Goal: Check status: Check status

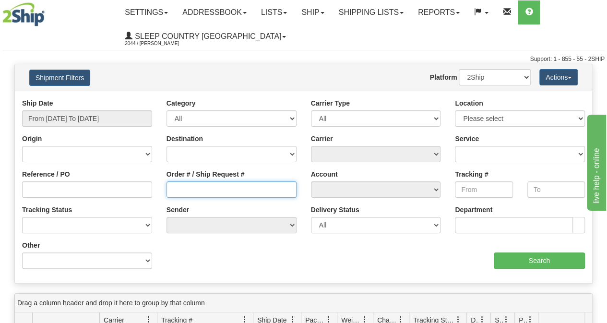
click at [218, 193] on input "Order # / Ship Request #" at bounding box center [231, 189] width 130 height 16
paste input "9000I103705"
type input "9000I103705"
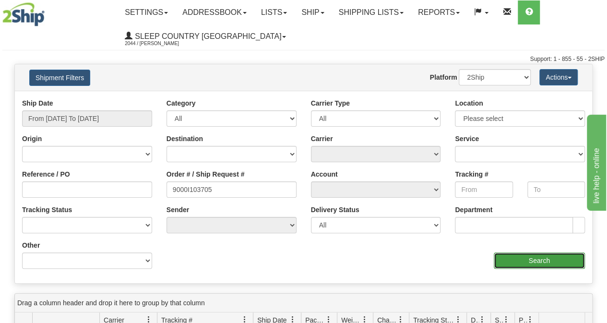
click at [547, 253] on input "Search" at bounding box center [540, 260] width 92 height 16
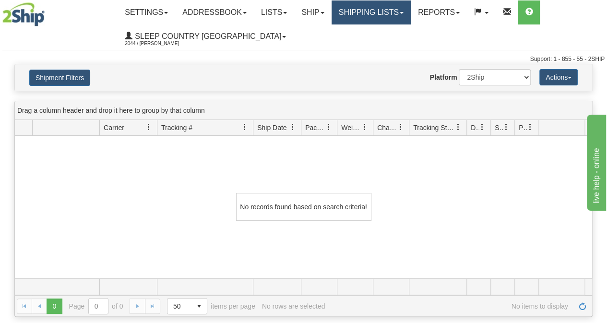
click at [363, 18] on link "Shipping lists" at bounding box center [370, 12] width 79 height 24
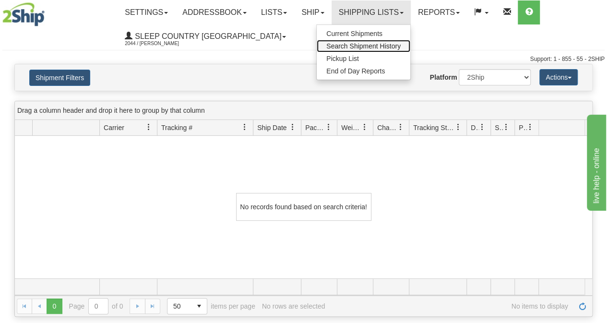
click at [356, 42] on span "Search Shipment History" at bounding box center [363, 46] width 74 height 8
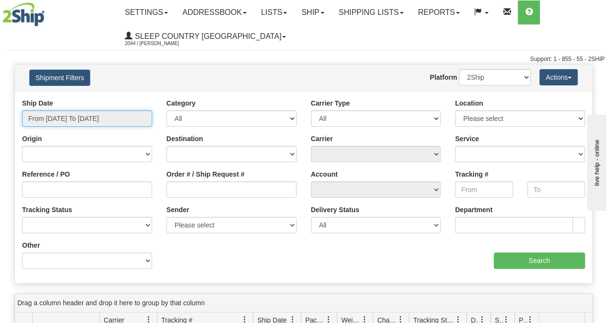
click at [70, 118] on input "From [DATE] To [DATE]" at bounding box center [87, 118] width 130 height 16
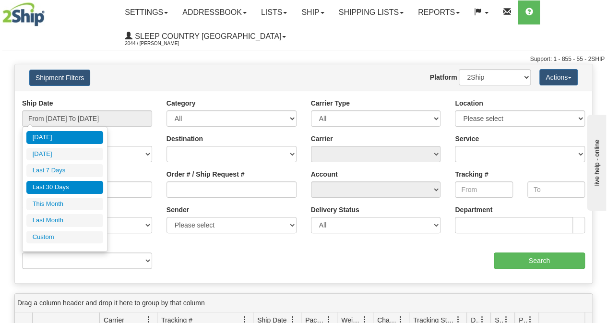
click at [65, 181] on li "Last 30 Days" at bounding box center [64, 187] width 77 height 13
type input "From 09/03/2025 To 10/02/2025"
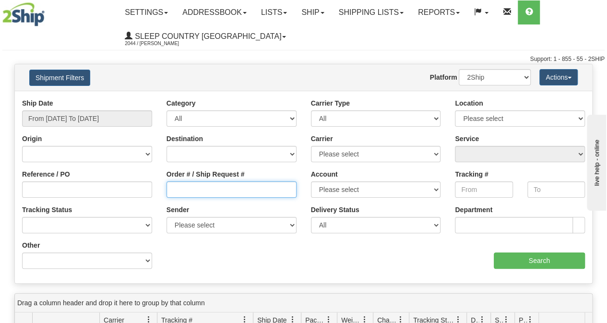
click at [210, 189] on input "Order # / Ship Request #" at bounding box center [231, 189] width 130 height 16
paste input "9000I103705"
type input "9000I103705"
click at [526, 251] on div "aaa Search" at bounding box center [448, 254] width 289 height 28
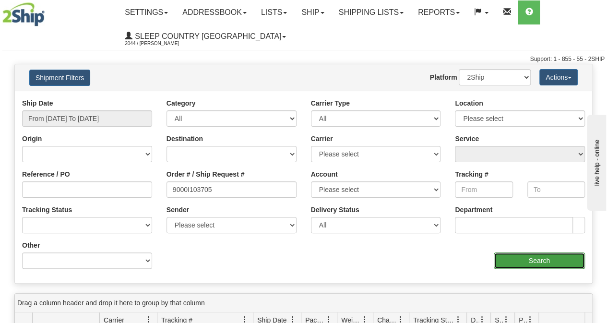
click at [523, 255] on input "Search" at bounding box center [540, 260] width 92 height 16
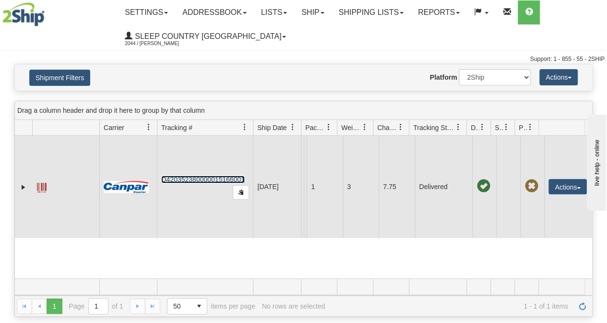
click at [199, 177] on link "D420352380000015166001" at bounding box center [202, 180] width 83 height 8
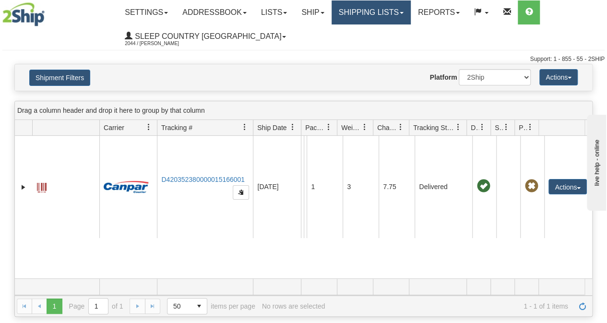
click at [362, 15] on link "Shipping lists" at bounding box center [370, 12] width 79 height 24
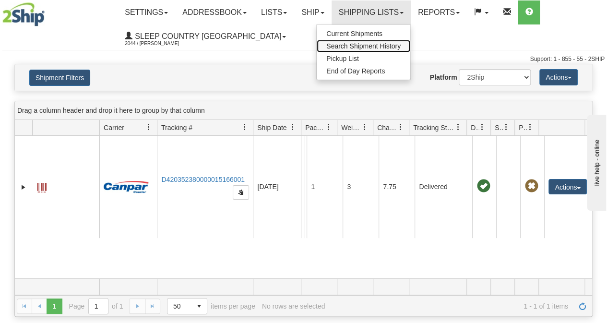
click at [362, 43] on span "Search Shipment History" at bounding box center [363, 46] width 74 height 8
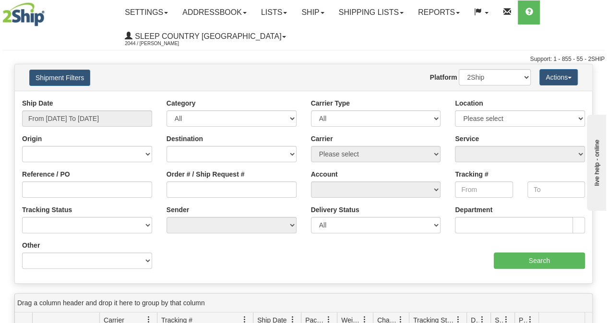
drag, startPoint x: 66, startPoint y: 106, endPoint x: 87, endPoint y: 115, distance: 23.3
click at [76, 107] on div "Ship Date From [DATE] To [DATE]" at bounding box center [87, 112] width 130 height 28
click at [87, 115] on input "From [DATE] To [DATE]" at bounding box center [87, 118] width 130 height 16
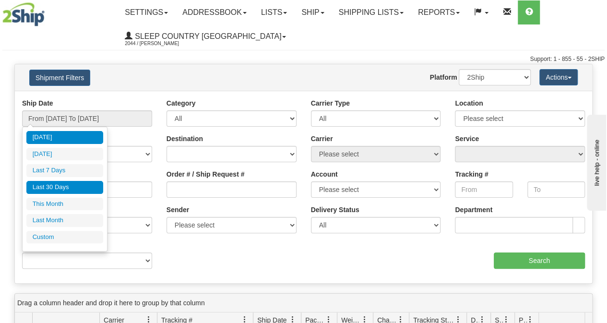
click at [68, 185] on li "Last 30 Days" at bounding box center [64, 187] width 77 height 13
type input "From [DATE] To [DATE]"
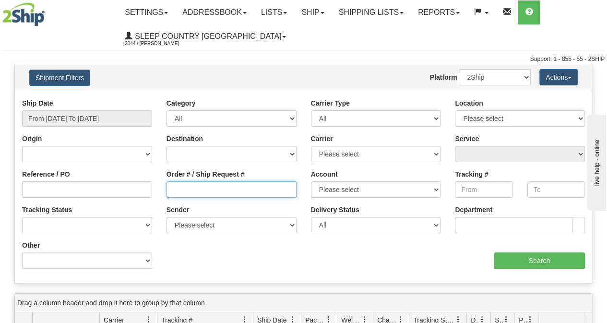
click at [204, 189] on input "Order # / Ship Request #" at bounding box center [231, 189] width 130 height 16
paste input "9000I117427"
type input "9000I117427"
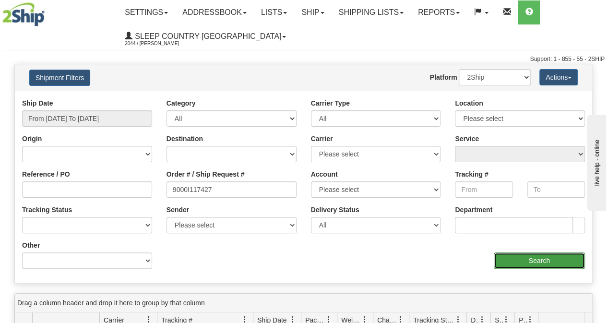
click at [554, 254] on input "Search" at bounding box center [540, 260] width 92 height 16
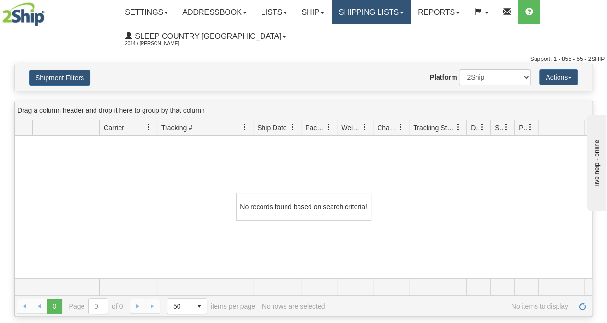
click at [403, 16] on link "Shipping lists" at bounding box center [370, 12] width 79 height 24
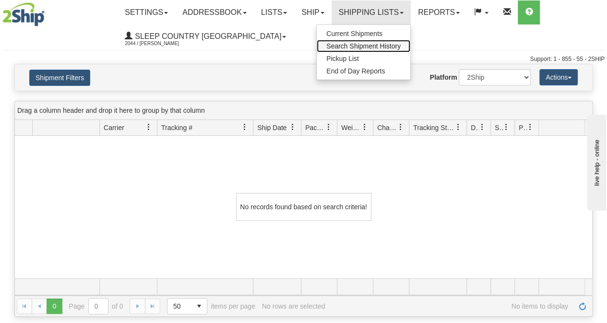
click at [388, 47] on span "Search Shipment History" at bounding box center [363, 46] width 74 height 8
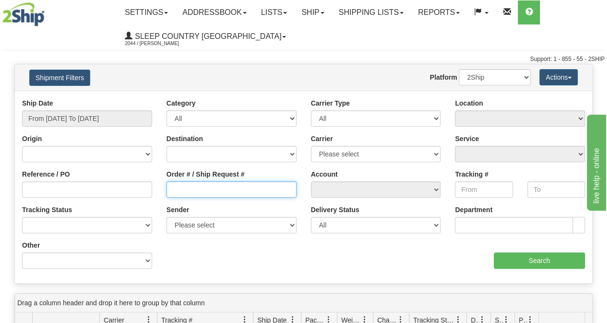
drag, startPoint x: 186, startPoint y: 182, endPoint x: 195, endPoint y: 192, distance: 13.6
click at [190, 189] on input "Order # / Ship Request #" at bounding box center [231, 189] width 130 height 16
paste input "9000I117427"
type input "9000I117427"
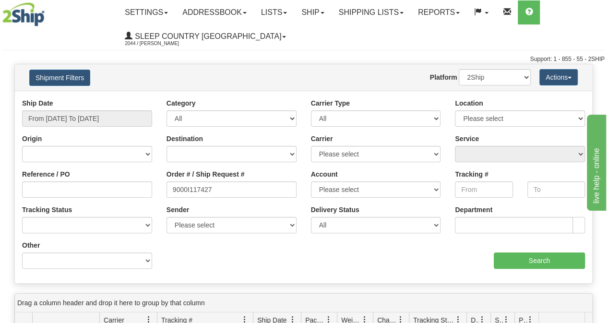
click at [71, 108] on div "Ship Date From 10/01/2025 To 10/02/2025" at bounding box center [87, 112] width 130 height 28
click at [75, 118] on input "From [DATE] To [DATE]" at bounding box center [87, 118] width 130 height 16
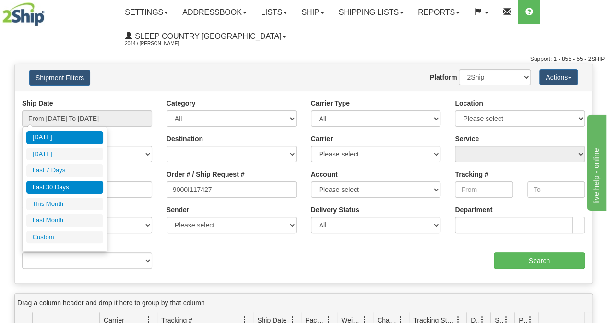
click at [72, 188] on li "Last 30 Days" at bounding box center [64, 187] width 77 height 13
type input "From [DATE] To [DATE]"
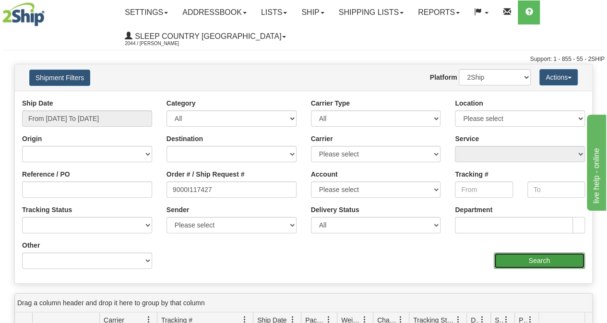
click at [568, 254] on input "Search" at bounding box center [540, 260] width 92 height 16
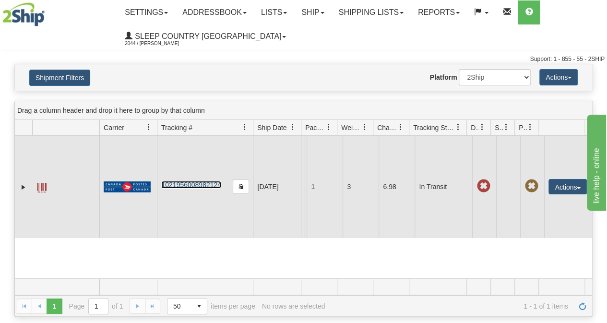
click at [195, 189] on link "1021956008982124" at bounding box center [191, 185] width 60 height 8
